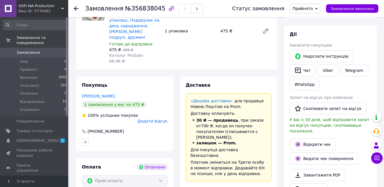
scroll to position [114, 0]
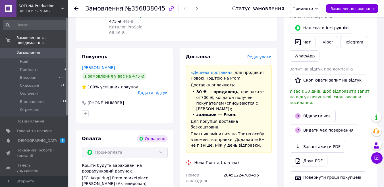
click at [72, 7] on div "Замовлення №356838045 Статус замовлення Прийнято Виконано Скасовано Оплачено Ві…" at bounding box center [226, 8] width 316 height 17
click at [75, 8] on use at bounding box center [76, 8] width 5 height 5
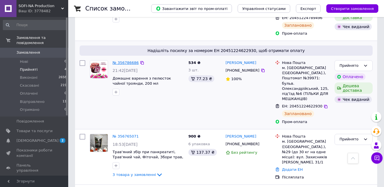
click at [123, 61] on link "№ 356786686" at bounding box center [126, 63] width 26 height 4
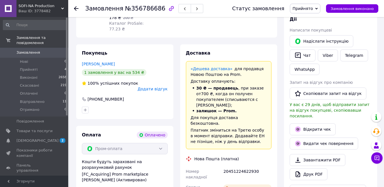
scroll to position [101, 0]
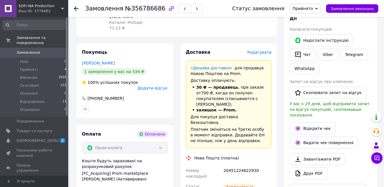
click at [75, 9] on use at bounding box center [76, 8] width 5 height 5
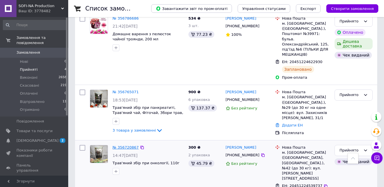
click at [131, 145] on link "№ 356720867" at bounding box center [126, 147] width 26 height 4
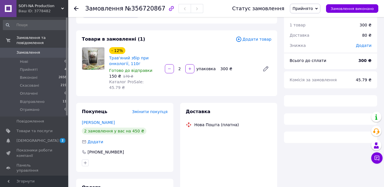
scroll to position [28, 0]
